Goal: Task Accomplishment & Management: Complete application form

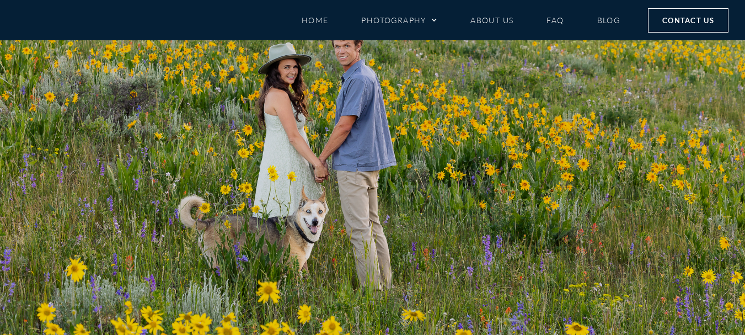
type textarea "[GEOGRAPHIC_DATA]"
type input "[GEOGRAPHIC_DATA]"
type textarea "Hi Mountainmagicmedia Team! Warm greetings! I've recently completed a meticulou…"
select select "Engagement"
select select "Crested Butte Gunnison Wedding Guide"
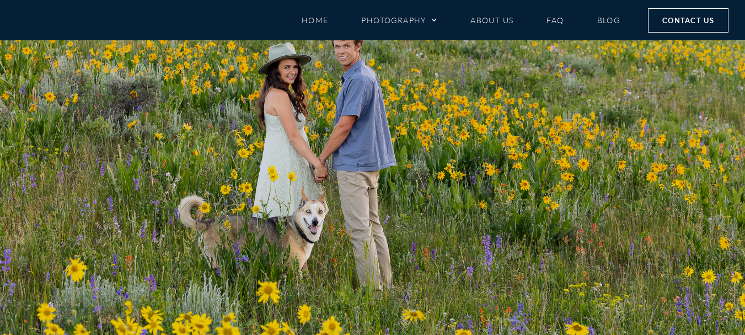
select select "Other"
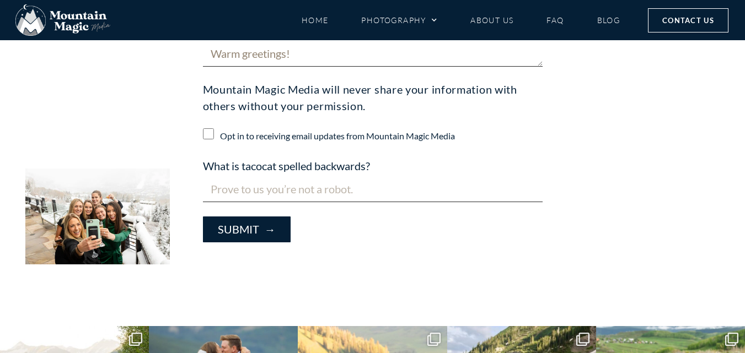
scroll to position [1102, 0]
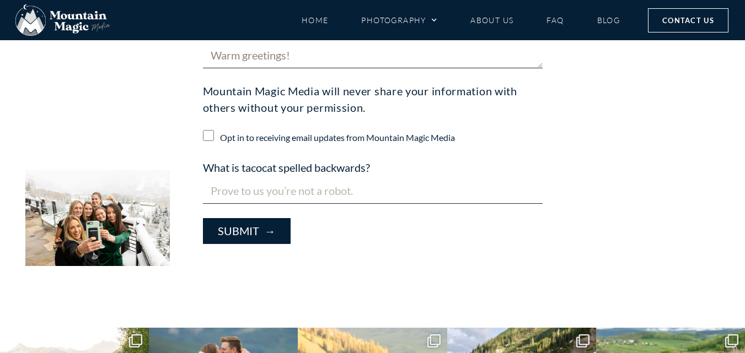
click at [213, 140] on input "Opt in to receiving email updates from Mountain Magic Media" at bounding box center [208, 135] width 11 height 11
checkbox input "true"
click at [236, 196] on input "What is tacocat spelled backwards?" at bounding box center [373, 191] width 340 height 26
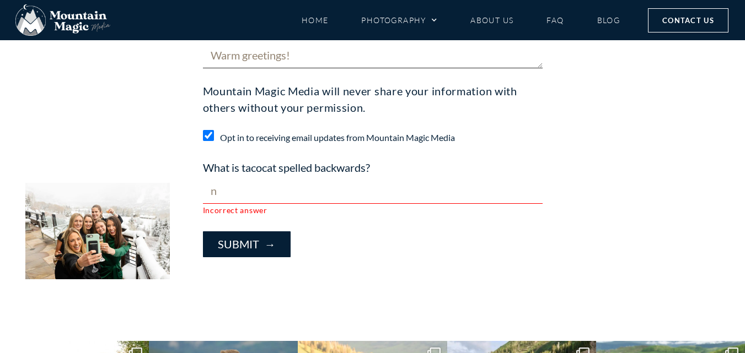
scroll to position [1115, 0]
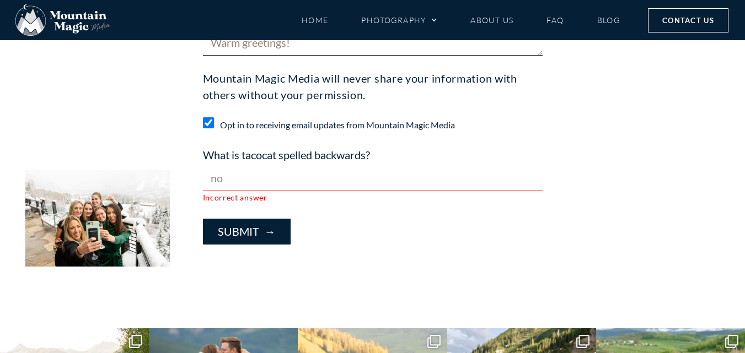
click at [249, 179] on input "no" at bounding box center [373, 178] width 340 height 26
type input "yes"
click at [252, 183] on input "yes" at bounding box center [373, 178] width 340 height 26
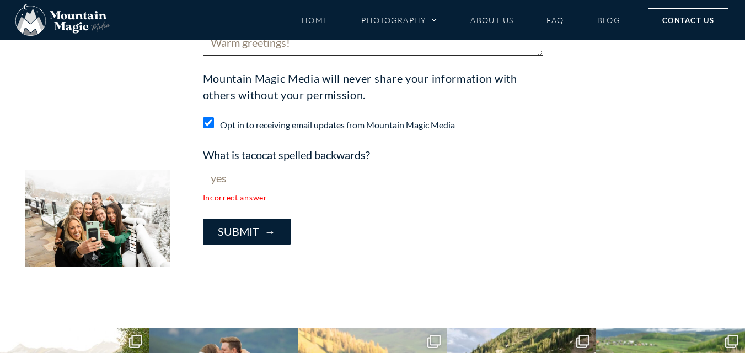
click at [252, 183] on input "yes" at bounding box center [373, 178] width 340 height 26
click at [252, 183] on input "What is tacocat spelled backwards?" at bounding box center [373, 178] width 340 height 26
drag, startPoint x: 199, startPoint y: 161, endPoint x: 266, endPoint y: 155, distance: 66.9
click at [266, 155] on div "What is tacocat spelled backwards? Incorrect answer" at bounding box center [372, 176] width 351 height 58
drag, startPoint x: 347, startPoint y: 160, endPoint x: 357, endPoint y: 160, distance: 9.9
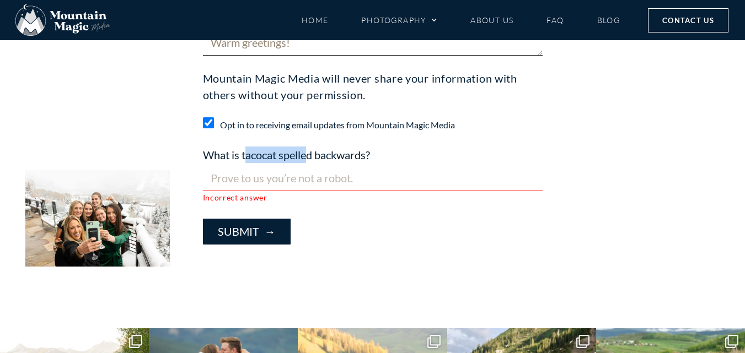
click at [357, 160] on label "What is tacocat spelled backwards?" at bounding box center [286, 156] width 167 height 19
drag, startPoint x: 201, startPoint y: 155, endPoint x: 397, endPoint y: 154, distance: 195.7
click at [397, 154] on div "What is tacocat spelled backwards? Incorrect answer" at bounding box center [372, 176] width 351 height 58
copy label "What is tacocat spelled backwards?"
click at [261, 174] on input "What is tacocat spelled backwards?" at bounding box center [373, 178] width 340 height 26
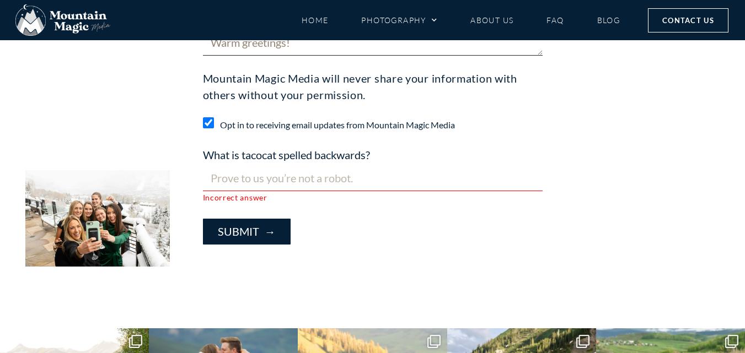
paste input "tacocat"
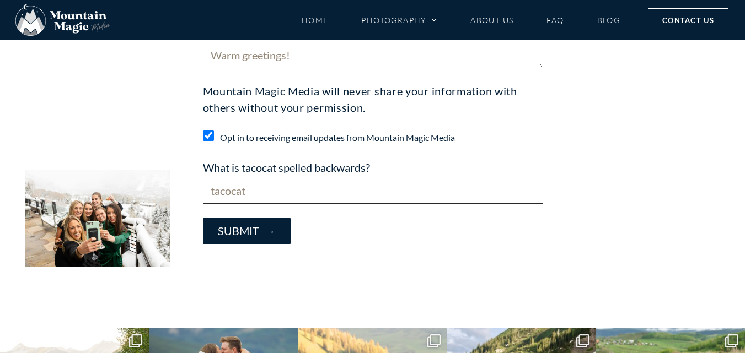
type input "tacocat"
click at [253, 227] on button "Submit →" at bounding box center [247, 231] width 88 height 26
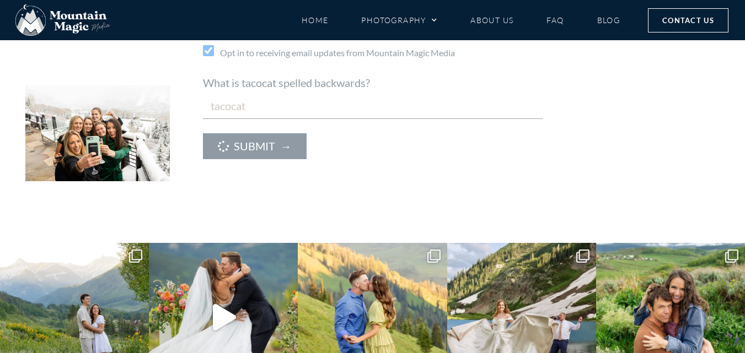
scroll to position [1213, 0]
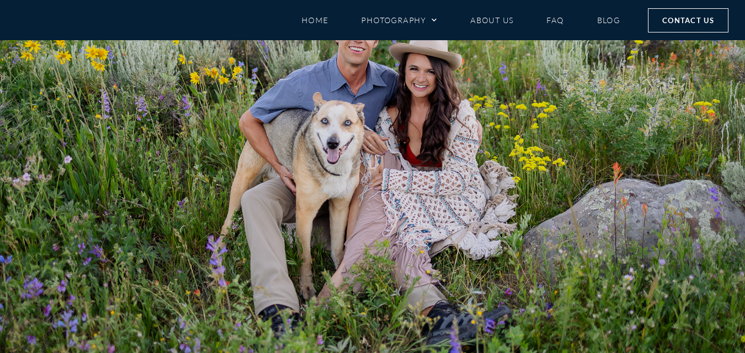
type input "[GEOGRAPHIC_DATA]"
type input "[EMAIL_ADDRESS][DOMAIN_NAME]"
